Goal: Find contact information: Find contact information

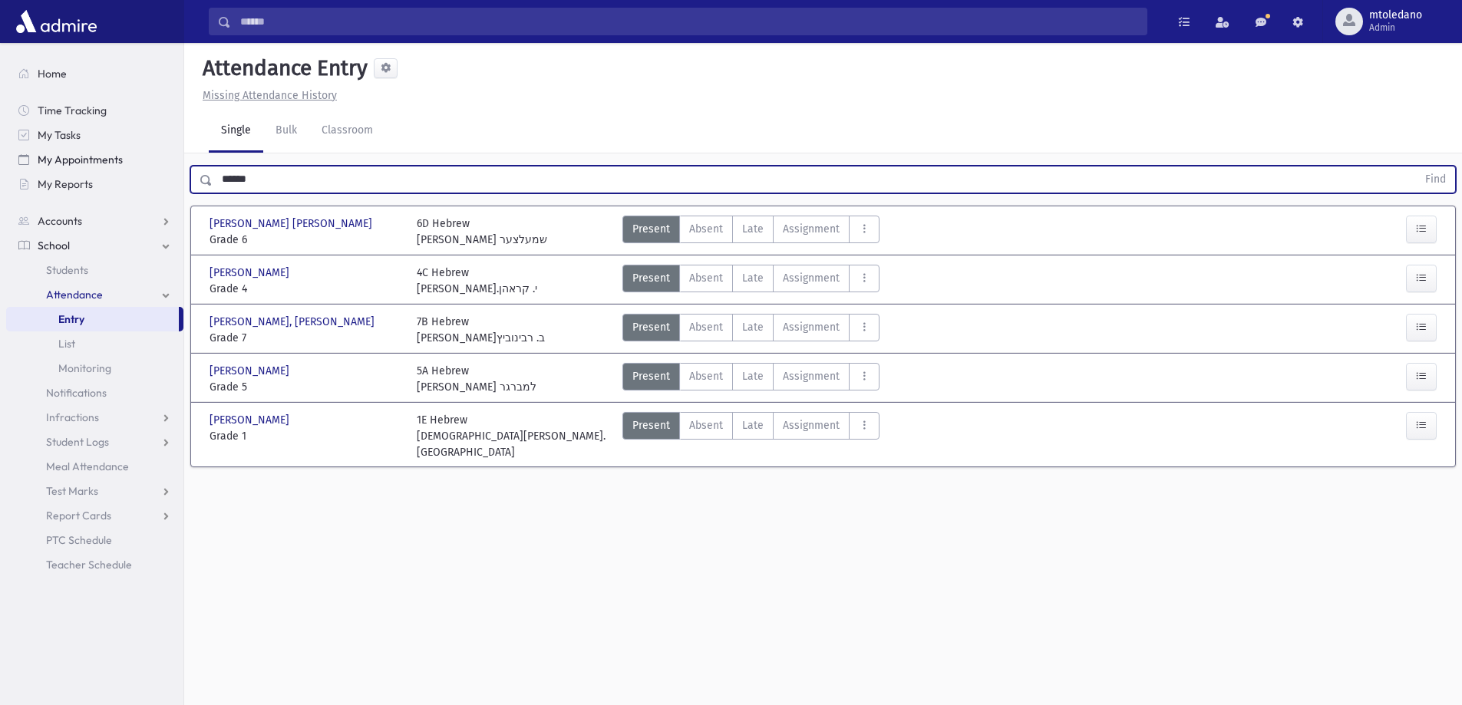
drag, startPoint x: 281, startPoint y: 172, endPoint x: 61, endPoint y: 158, distance: 220.6
click at [83, 164] on div "Search Results All Accounts" at bounding box center [731, 370] width 1462 height 740
type input "******"
click at [1416, 167] on button "Find" at bounding box center [1435, 180] width 39 height 26
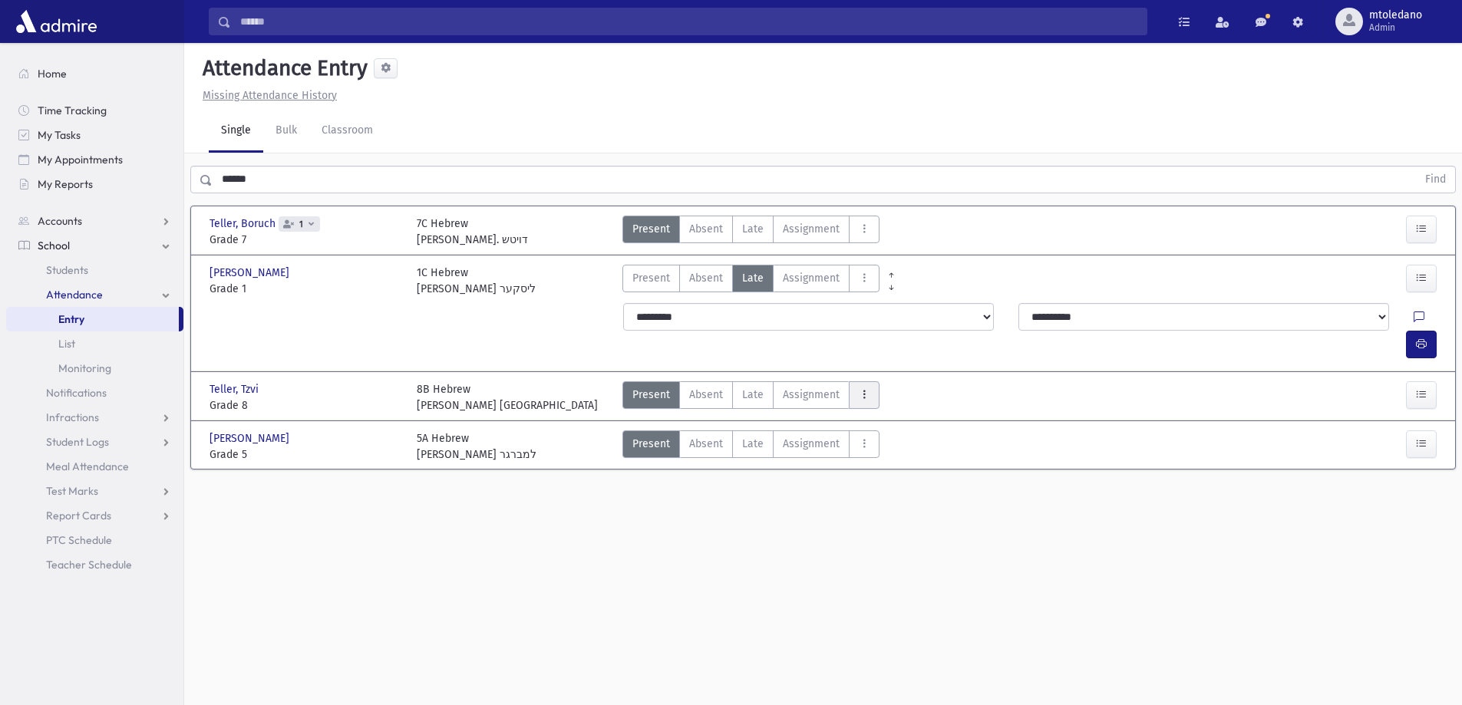
click at [850, 381] on button "AttTypes" at bounding box center [864, 395] width 31 height 28
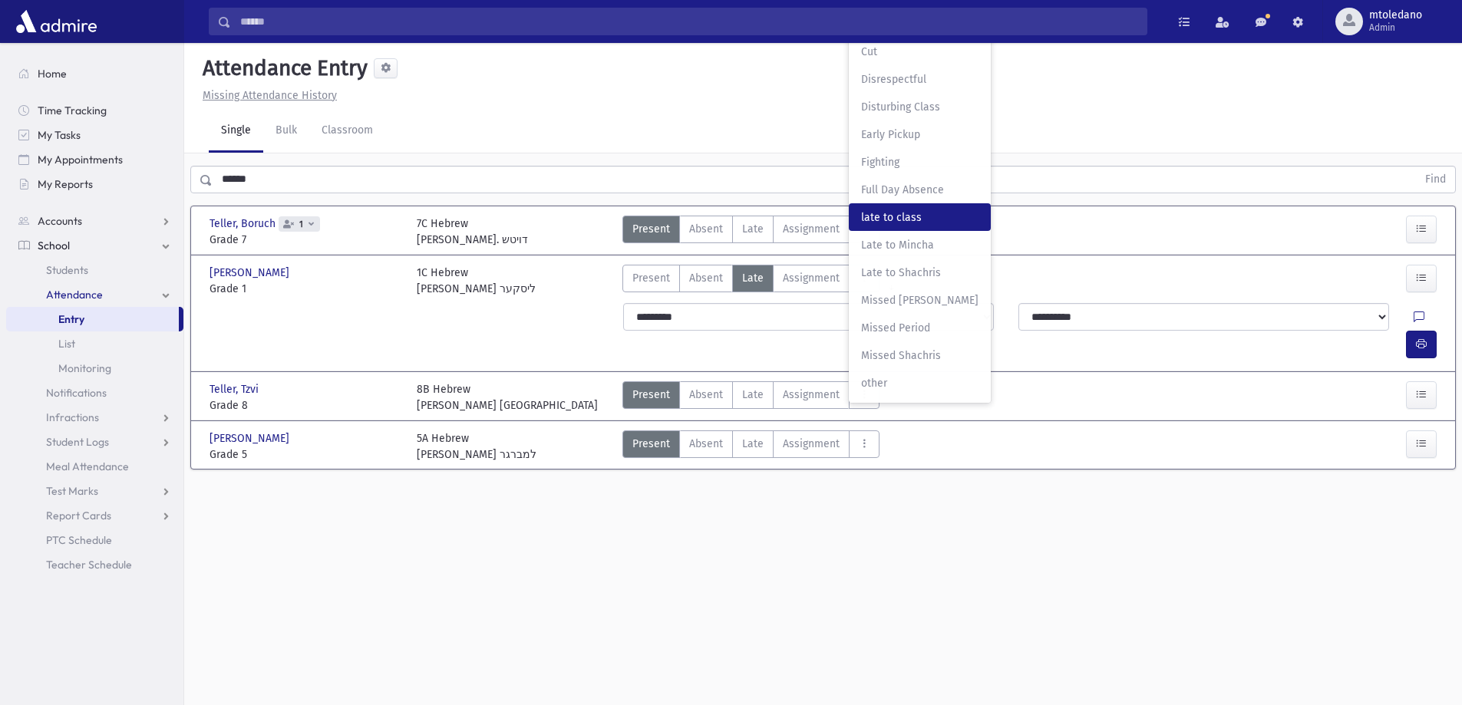
click at [866, 209] on span "late to class" at bounding box center [919, 217] width 117 height 16
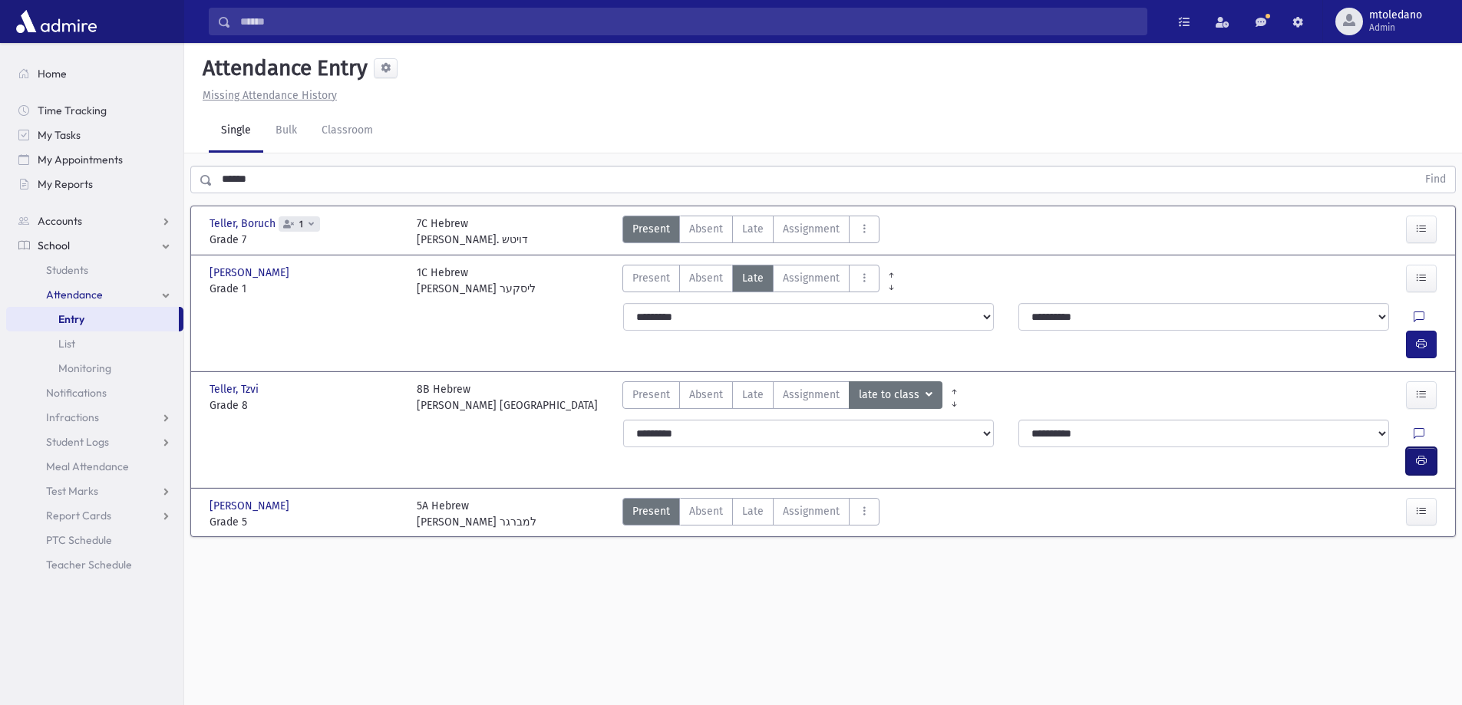
click at [1418, 454] on icon "button" at bounding box center [1421, 460] width 11 height 13
click at [259, 19] on input "Search" at bounding box center [688, 22] width 915 height 28
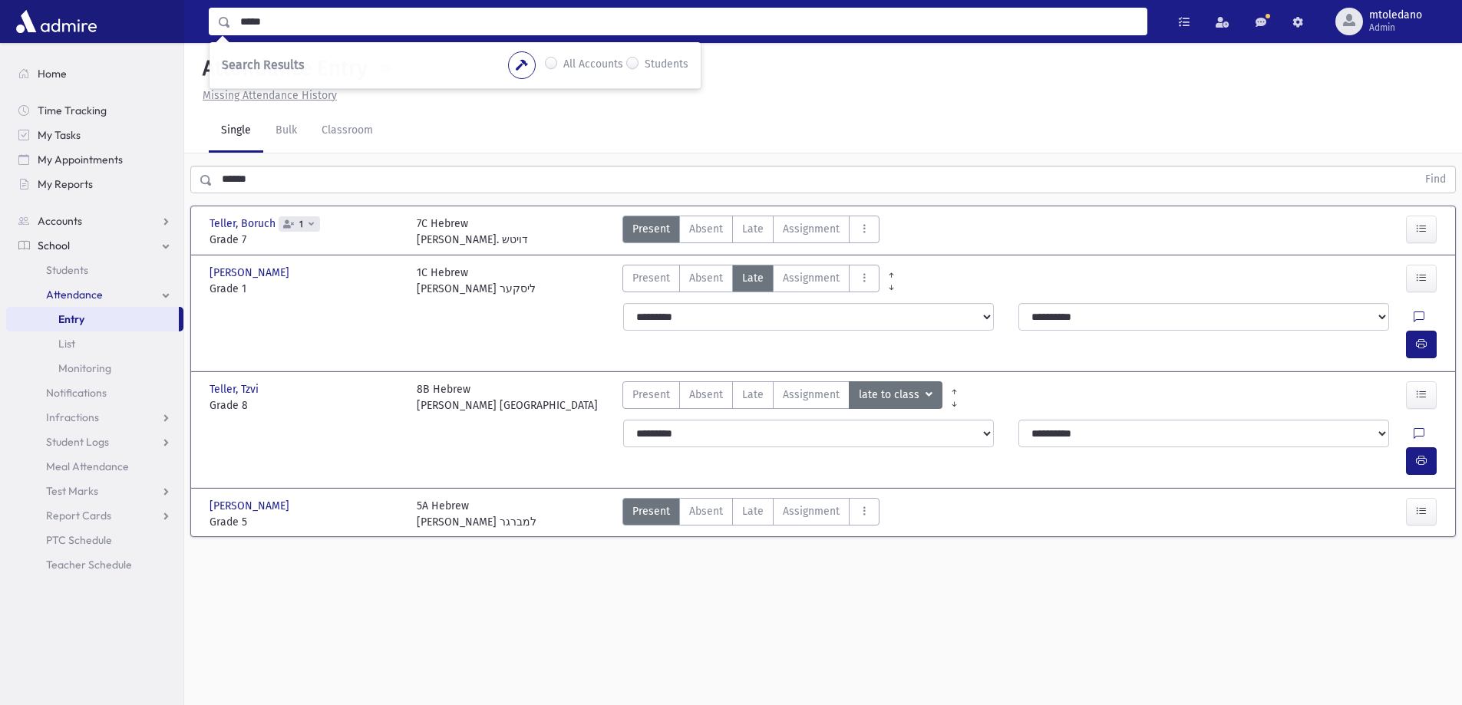
type input "*****"
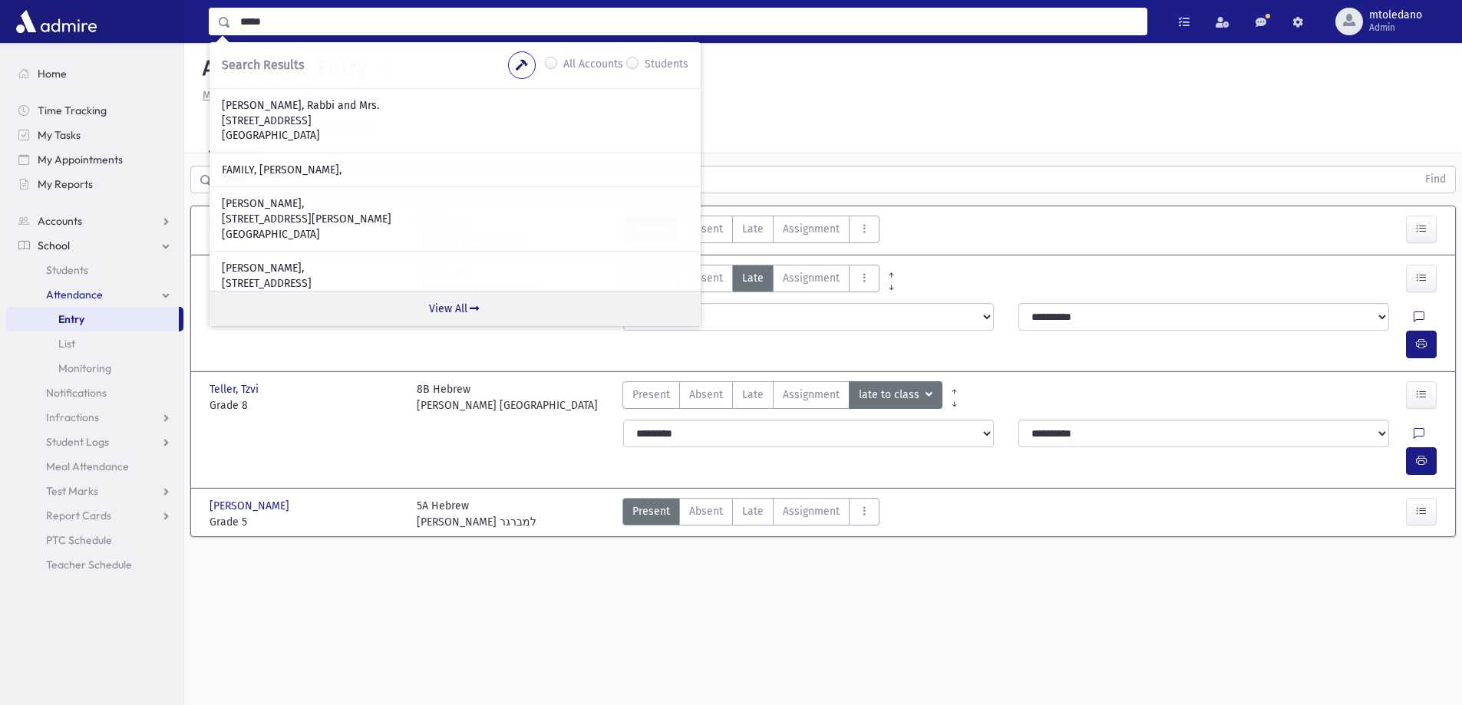
click at [434, 302] on link "View All" at bounding box center [454, 308] width 491 height 35
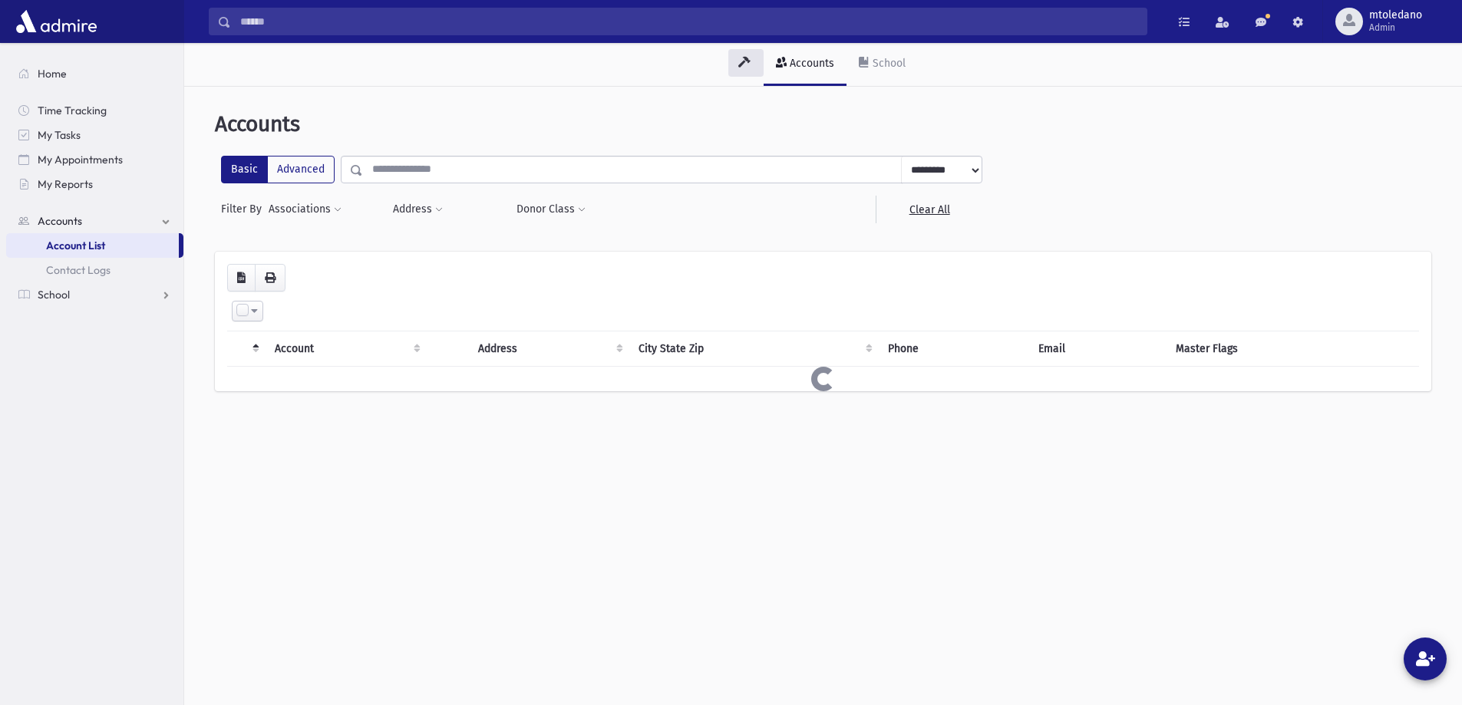
click at [420, 168] on input "text" at bounding box center [632, 170] width 539 height 28
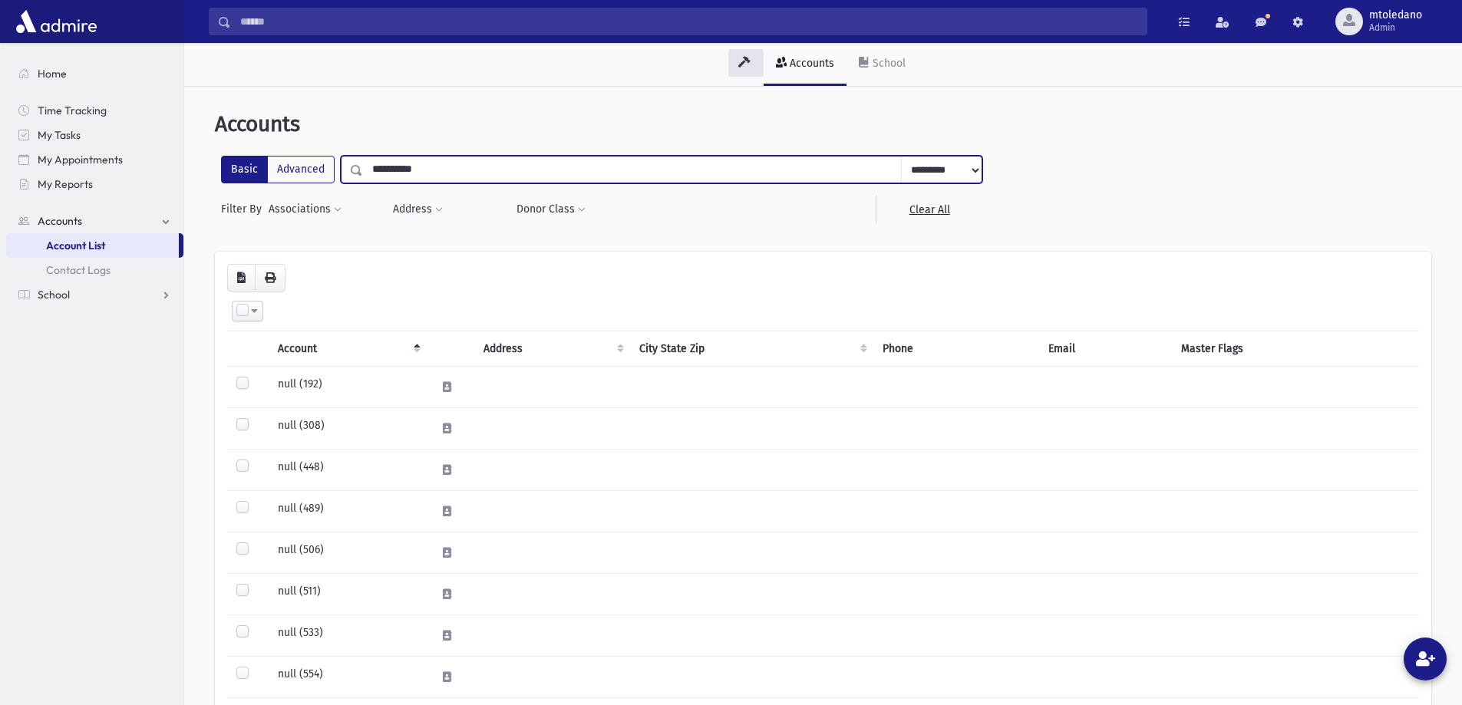
type input "**********"
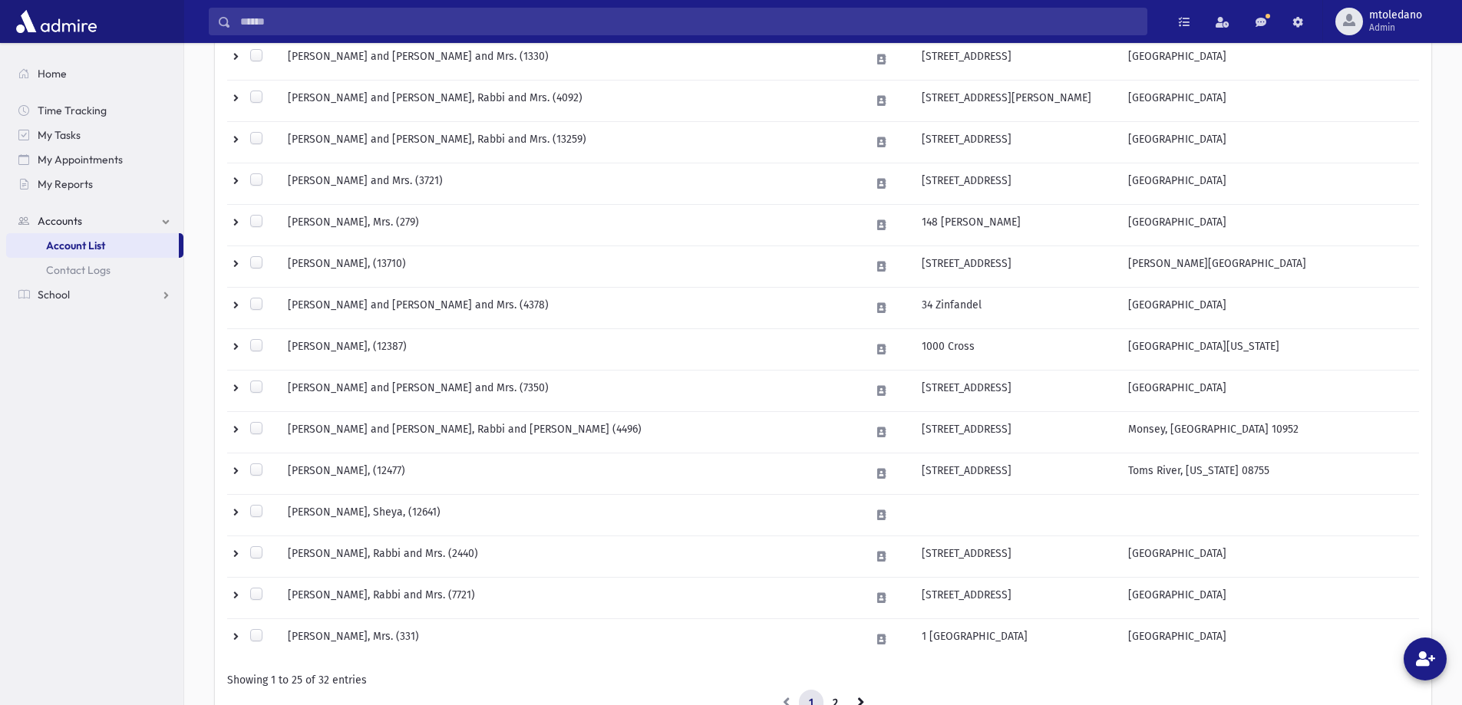
scroll to position [767, 0]
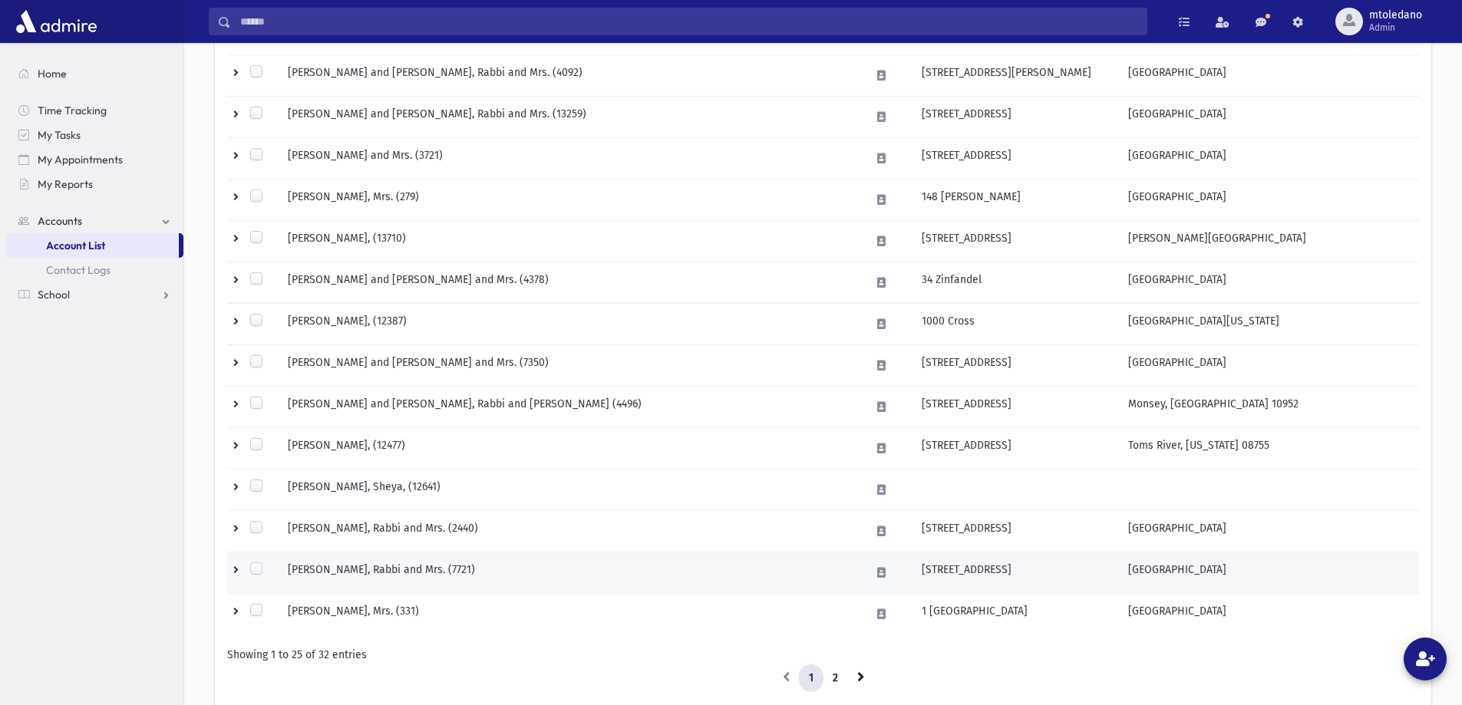
click at [456, 571] on td "[PERSON_NAME], Rabbi and Mrs. (7721)" at bounding box center [570, 572] width 582 height 41
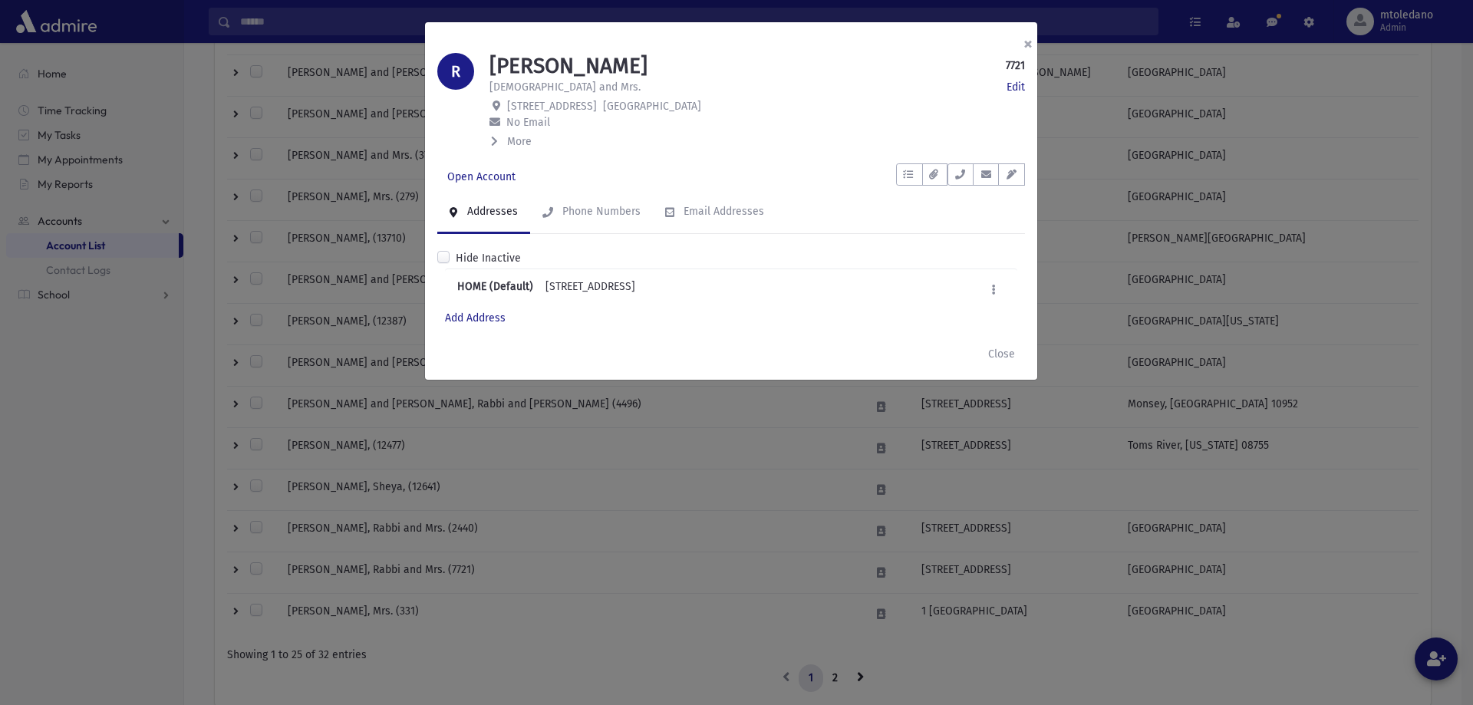
click at [1027, 38] on button "×" at bounding box center [1028, 43] width 34 height 43
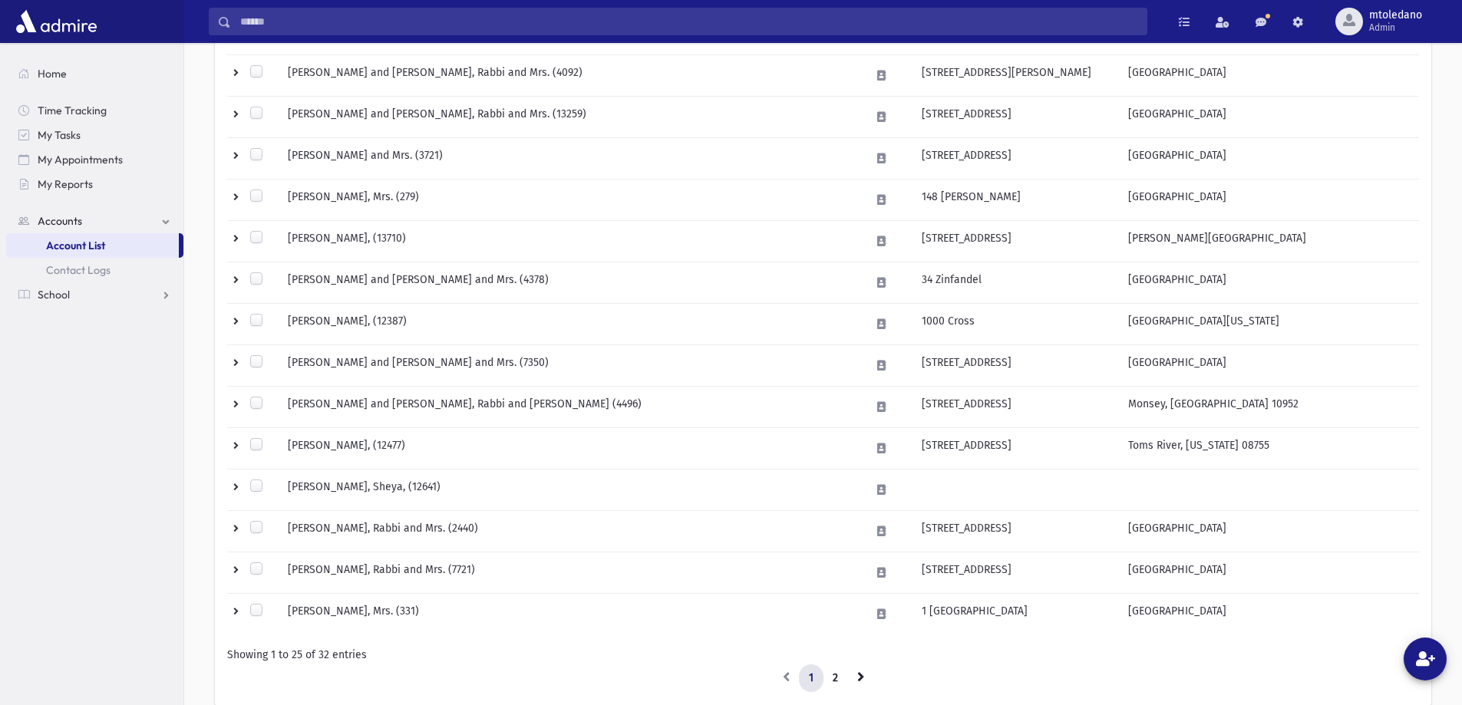
scroll to position [77, 0]
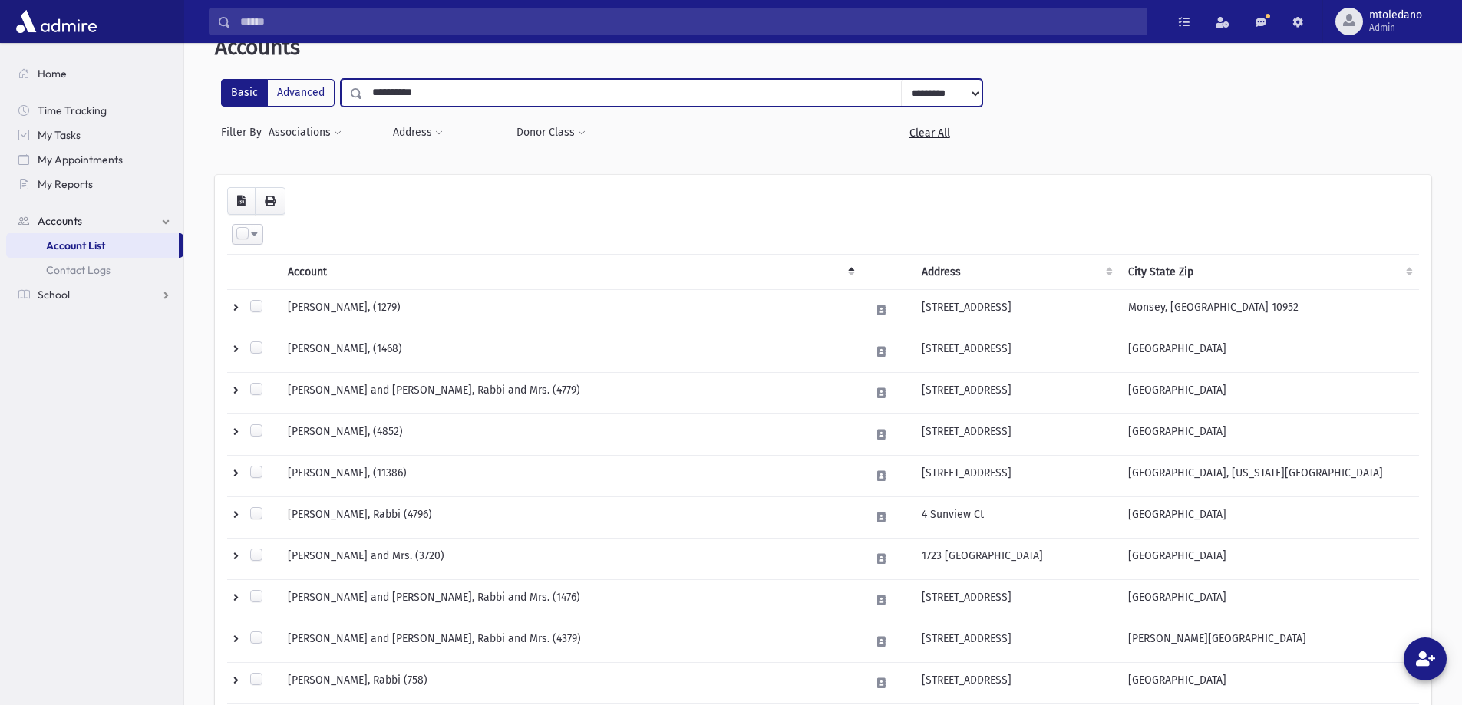
drag, startPoint x: 436, startPoint y: 87, endPoint x: -6, endPoint y: 64, distance: 442.6
click at [0, 64] on html "Search Results All Accounts Students" at bounding box center [731, 275] width 1462 height 705
type input "**********"
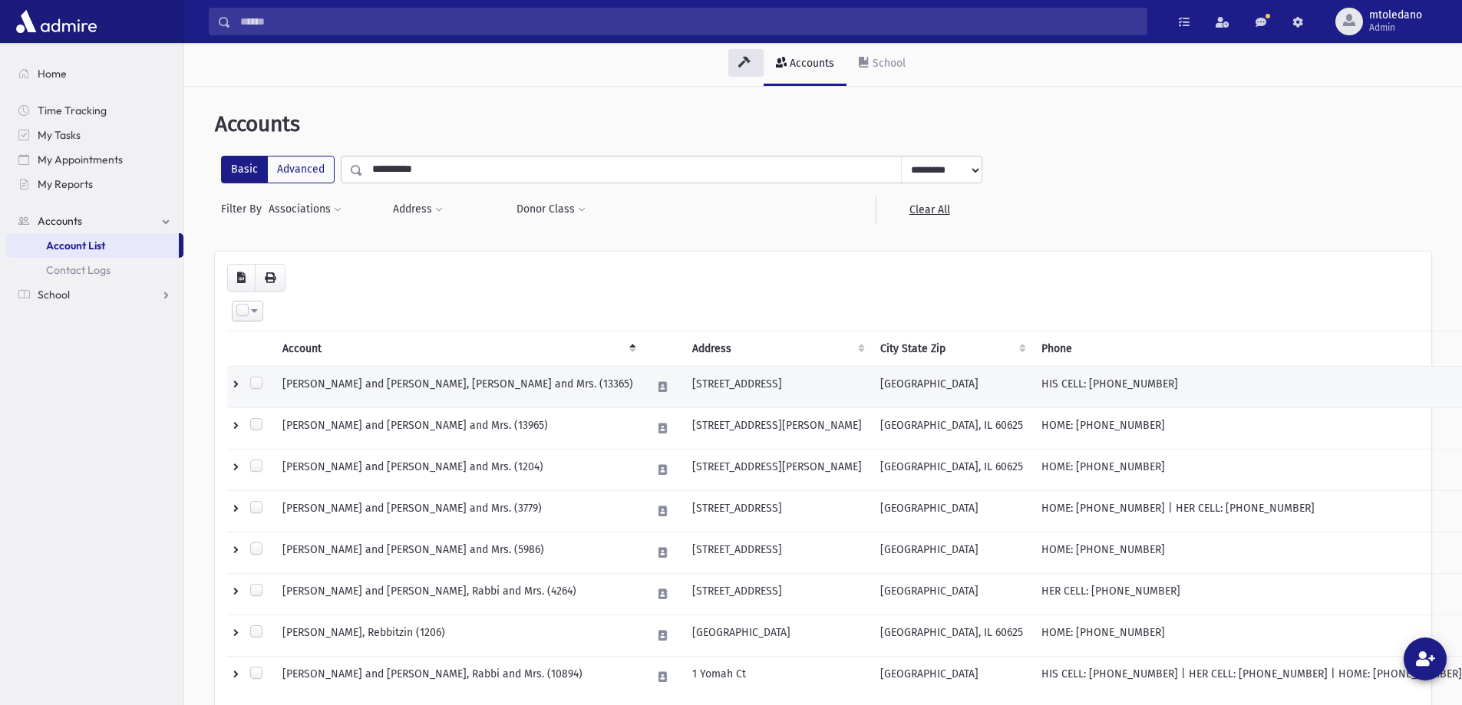
click at [512, 384] on td "SCHMELCZER, Moishe and Naomi, Rabbi and Mrs. (13365)" at bounding box center [457, 387] width 369 height 41
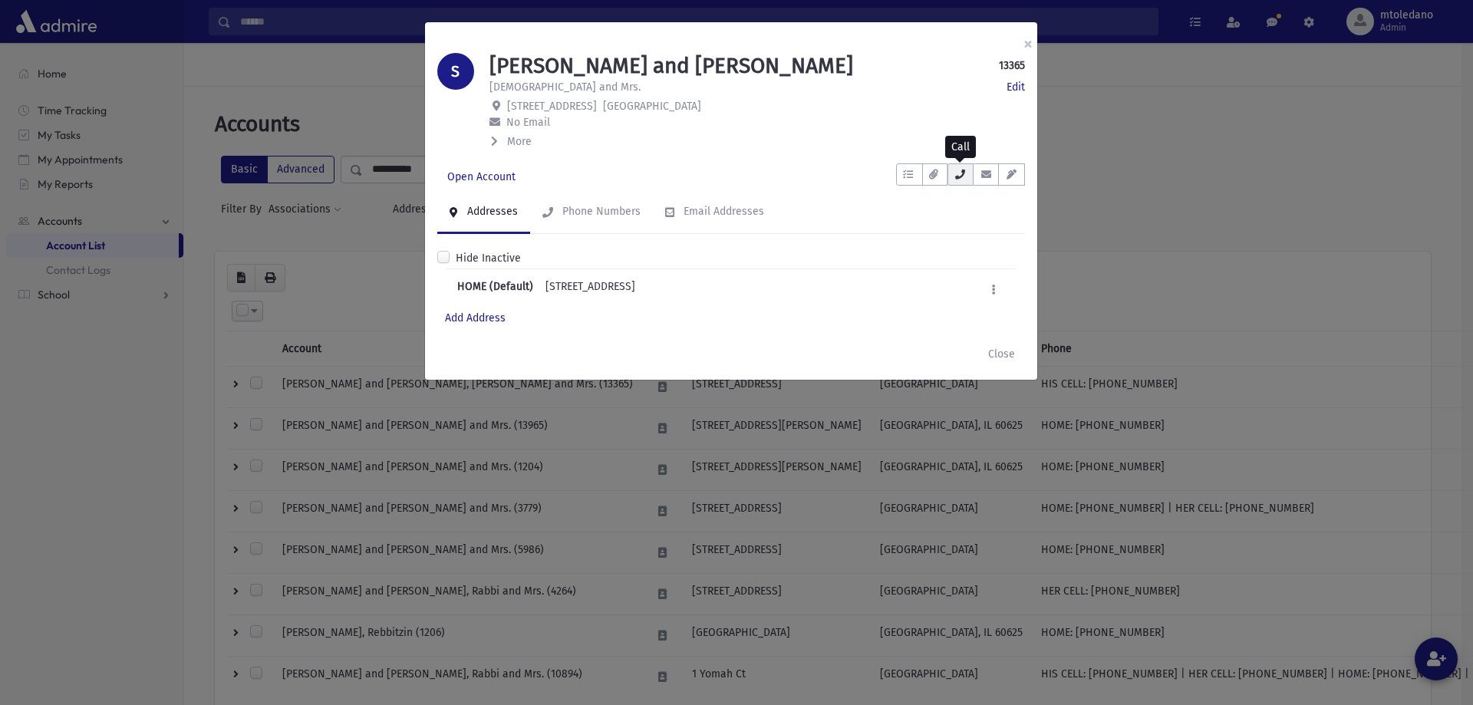
click at [954, 177] on icon "button" at bounding box center [960, 175] width 12 height 10
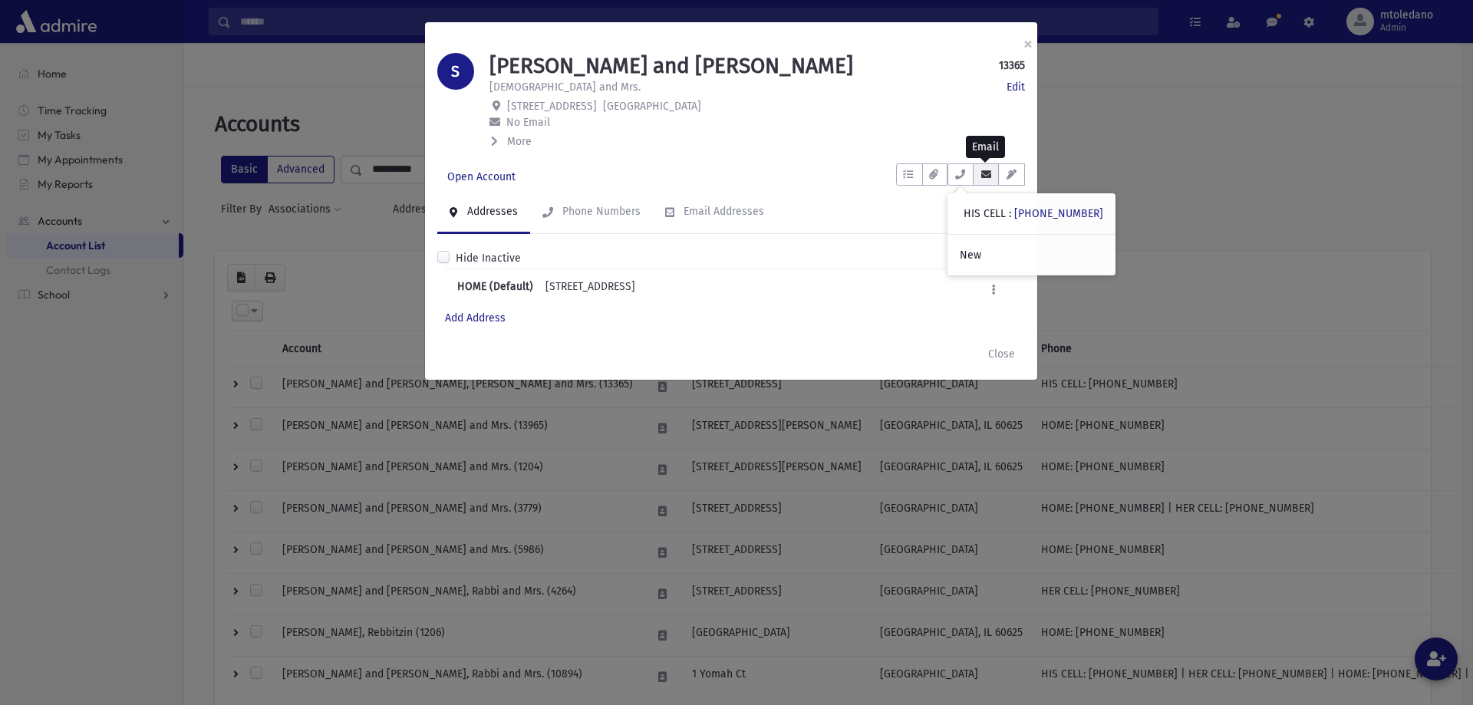
click at [982, 179] on icon "button" at bounding box center [986, 175] width 12 height 10
